Goal: Communication & Community: Connect with others

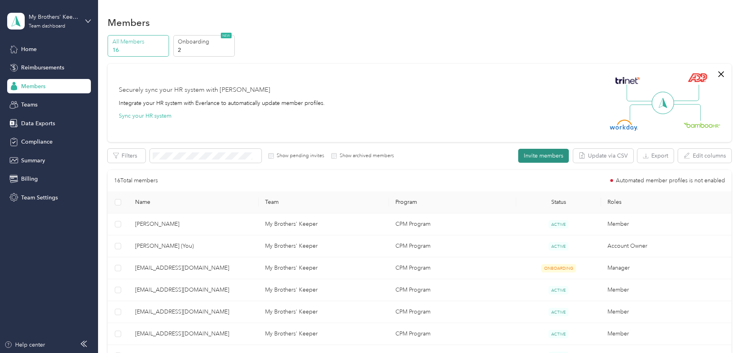
click at [534, 156] on button "Invite members" at bounding box center [543, 156] width 51 height 14
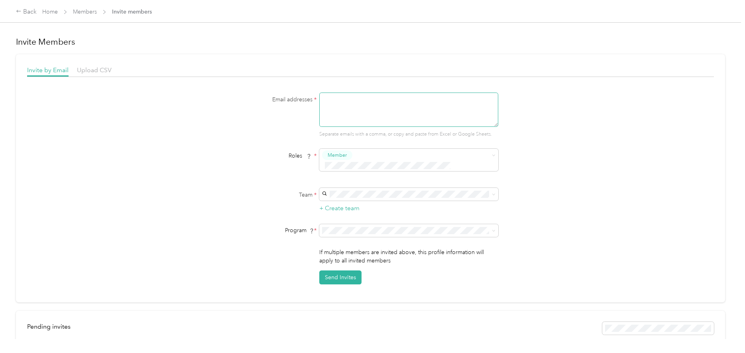
paste textarea "[EMAIL_ADDRESS][DOMAIN_NAME]"
type textarea "[EMAIL_ADDRESS][DOMAIN_NAME]"
click at [345, 199] on div "My Brothers' Keeper (Main organization) [PERSON_NAME]" at bounding box center [408, 203] width 168 height 18
click at [433, 227] on div "My Brothers' Keeper [EMAIL_ADDRESS][DOMAIN_NAME]" at bounding box center [408, 227] width 168 height 18
click at [338, 270] on button "Send Invites" at bounding box center [340, 277] width 42 height 14
